Goal: Transaction & Acquisition: Purchase product/service

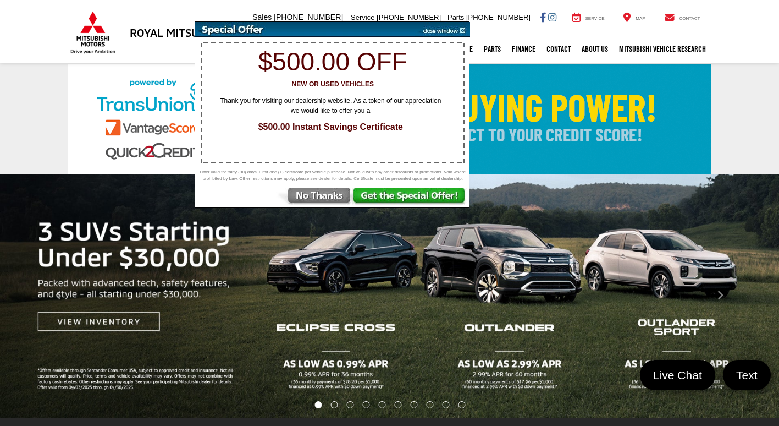
click at [464, 30] on img at bounding box center [443, 29] width 56 height 15
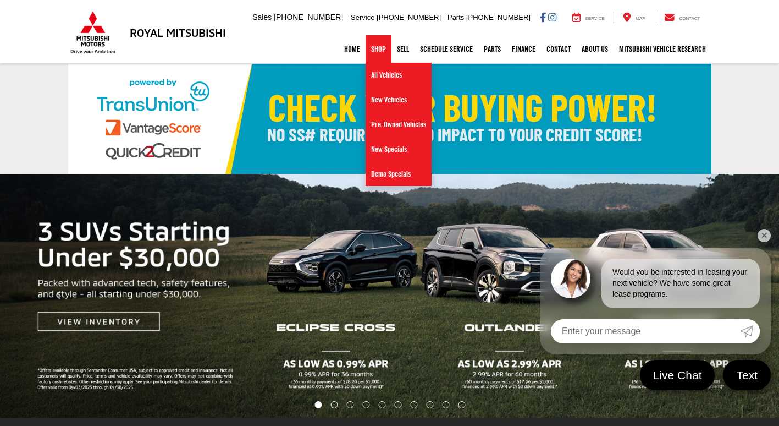
click at [373, 47] on link "Shop" at bounding box center [379, 48] width 26 height 27
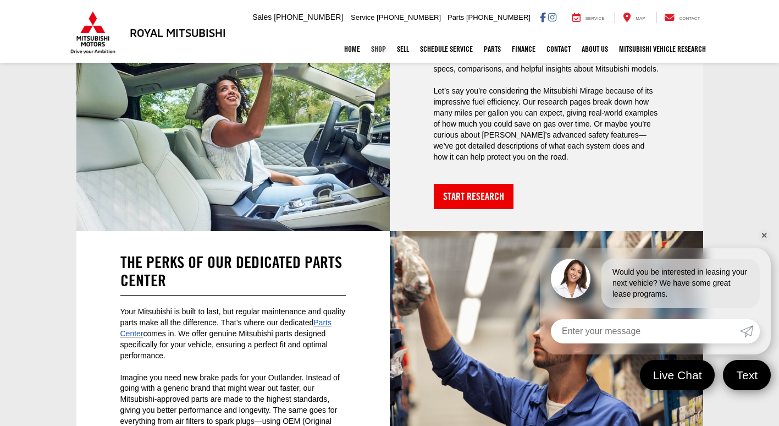
scroll to position [2342, 0]
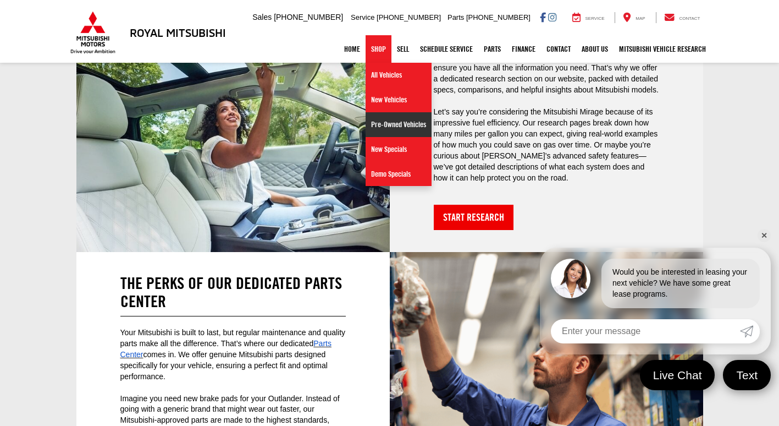
click at [379, 124] on link "Pre-Owned Vehicles" at bounding box center [399, 124] width 66 height 25
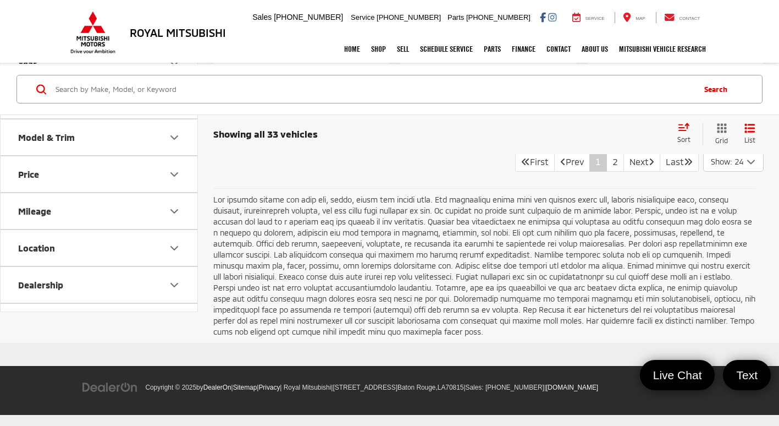
scroll to position [3963, 0]
click at [732, 167] on span "Show: 24" at bounding box center [727, 161] width 32 height 11
click at [722, 255] on button "Show: 96" at bounding box center [733, 245] width 59 height 20
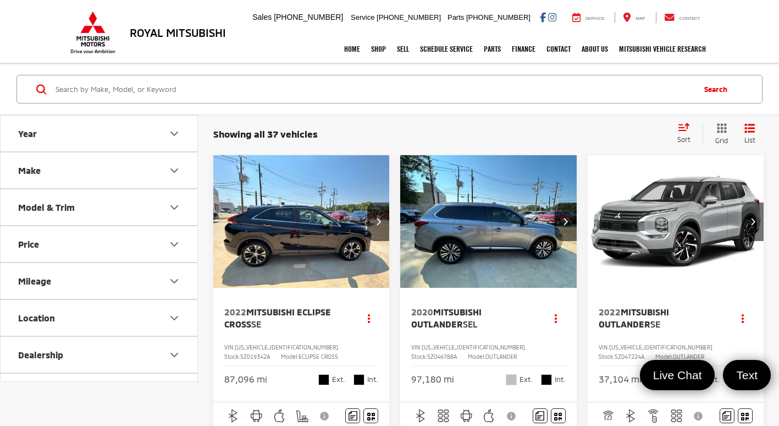
scroll to position [330, 0]
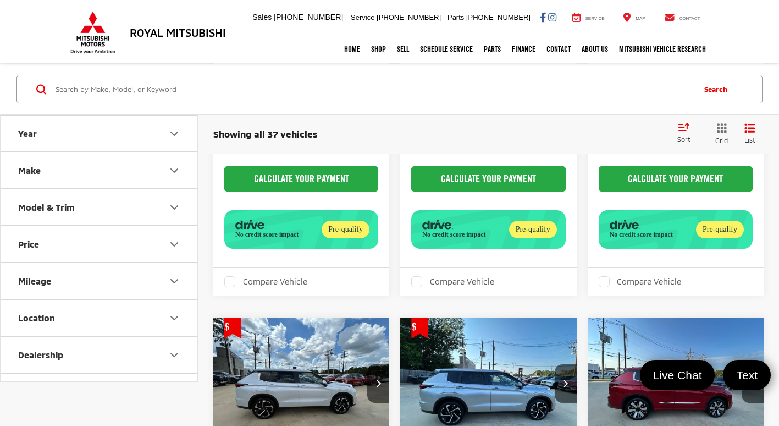
click at [128, 249] on button "Price" at bounding box center [100, 244] width 198 height 36
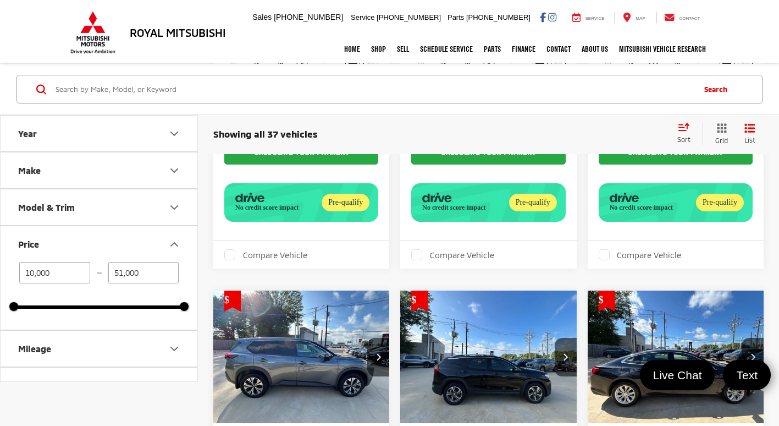
scroll to position [935, 0]
